Goal: Navigation & Orientation: Find specific page/section

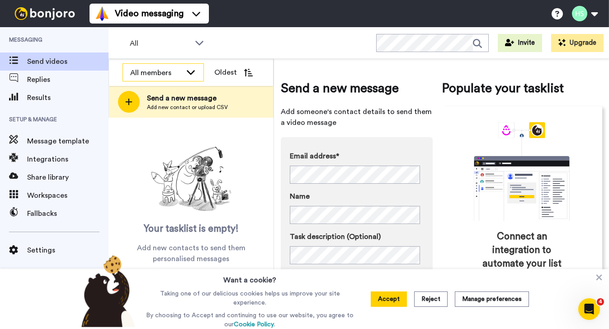
click at [176, 68] on div "All members" at bounding box center [156, 72] width 52 height 11
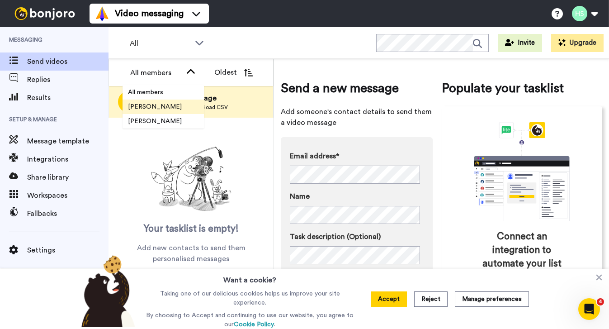
click at [169, 105] on span "Bridget Brady" at bounding box center [155, 106] width 65 height 9
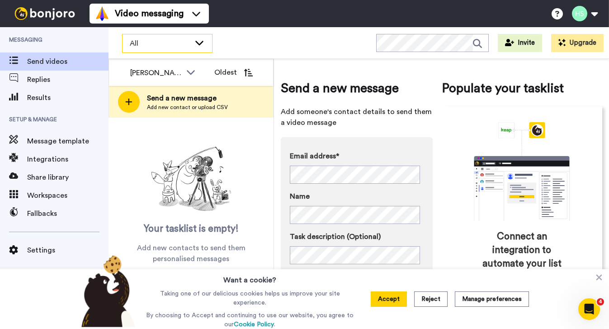
click at [198, 40] on icon at bounding box center [199, 42] width 11 height 9
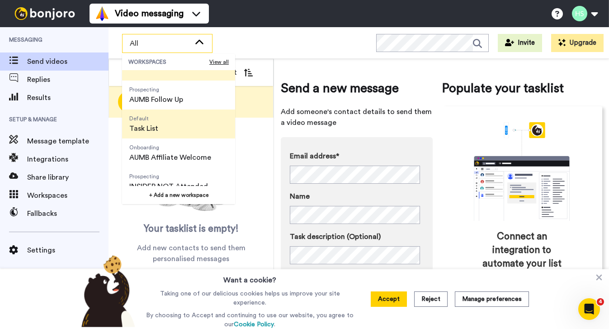
scroll to position [29, 0]
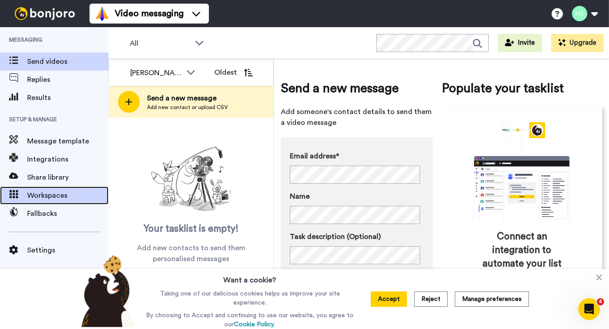
click at [64, 193] on span "Workspaces" at bounding box center [67, 195] width 81 height 11
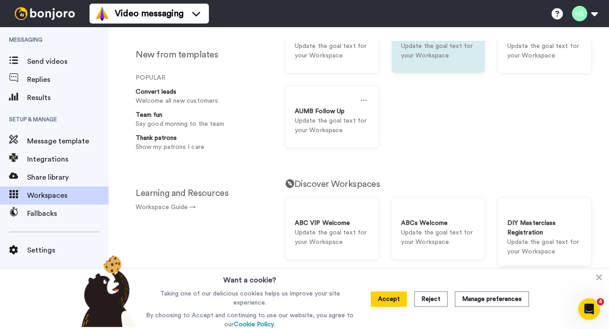
scroll to position [121, 0]
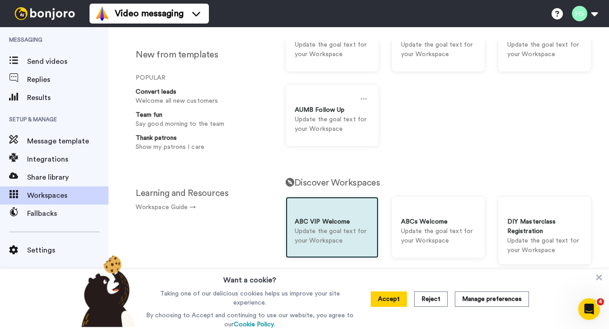
click at [335, 225] on div "ABC VIP Welcome" at bounding box center [332, 221] width 75 height 9
